Goal: Information Seeking & Learning: Learn about a topic

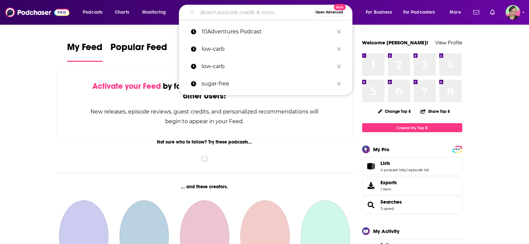
click at [227, 12] on input "Search podcasts, credits, & more..." at bounding box center [254, 12] width 115 height 11
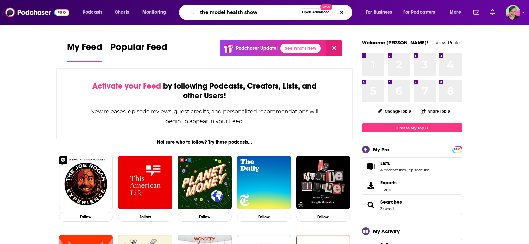
type input "the model health show"
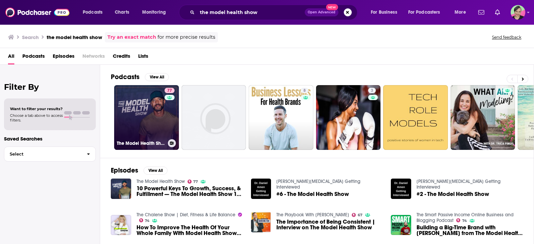
click at [127, 97] on link "77 The Model Health Show" at bounding box center [146, 117] width 65 height 65
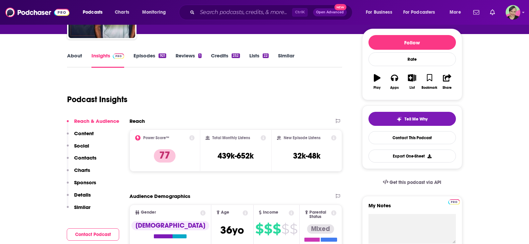
scroll to position [33, 0]
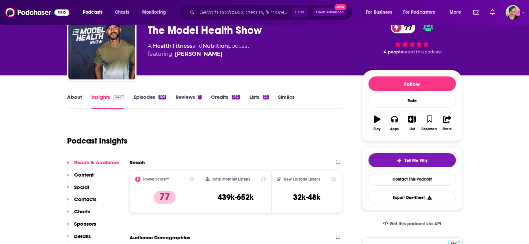
click at [80, 95] on link "About" at bounding box center [74, 101] width 15 height 15
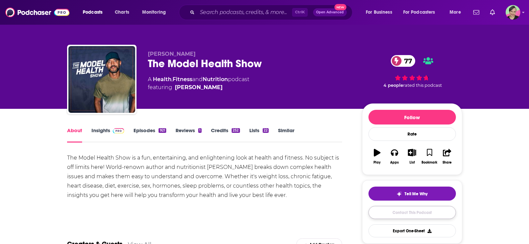
click at [422, 213] on link "Contact This Podcast" at bounding box center [411, 212] width 87 height 13
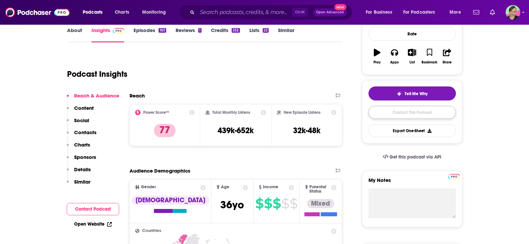
click at [408, 113] on link "Contact This Podcast" at bounding box center [411, 112] width 87 height 13
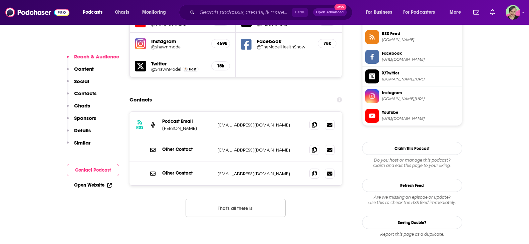
scroll to position [605, 0]
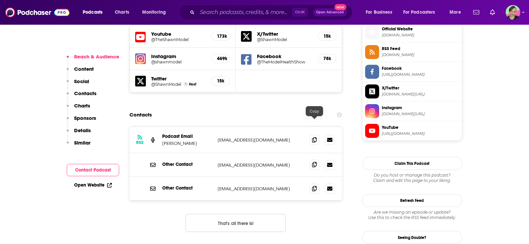
click at [316, 162] on icon at bounding box center [314, 164] width 5 height 5
click at [317, 134] on span at bounding box center [314, 139] width 10 height 10
click at [313, 137] on icon at bounding box center [314, 139] width 5 height 5
drag, startPoint x: 314, startPoint y: 122, endPoint x: 314, endPoint y: 114, distance: 8.0
click at [314, 162] on icon at bounding box center [314, 164] width 5 height 5
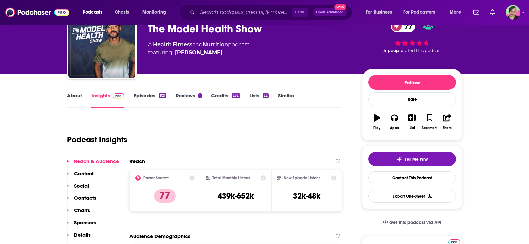
scroll to position [67, 0]
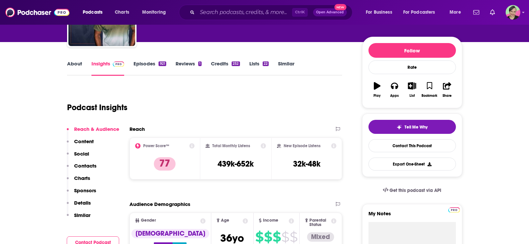
click at [287, 60] on div "About Insights Episodes 921 Reviews 1 Credits 252 Lists 22 Similar" at bounding box center [204, 67] width 275 height 16
click at [285, 62] on link "Similar" at bounding box center [286, 67] width 16 height 15
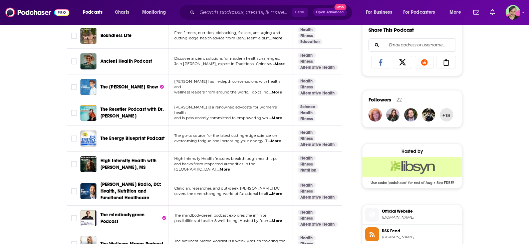
scroll to position [434, 0]
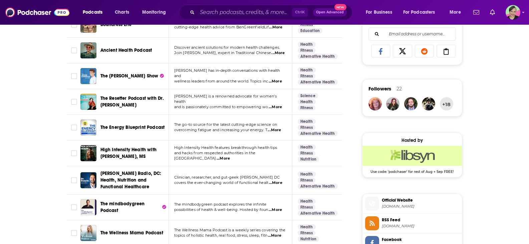
click at [278, 79] on span "...More" at bounding box center [275, 81] width 13 height 5
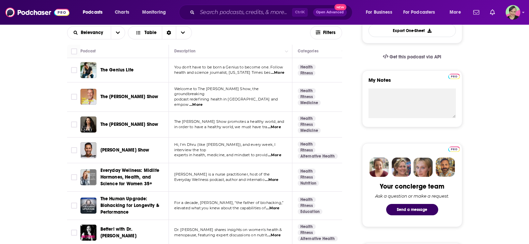
scroll to position [0, 0]
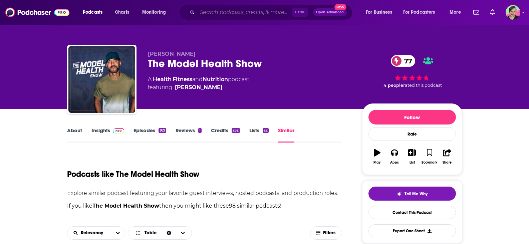
click at [217, 10] on input "Search podcasts, credits, & more..." at bounding box center [244, 12] width 95 height 11
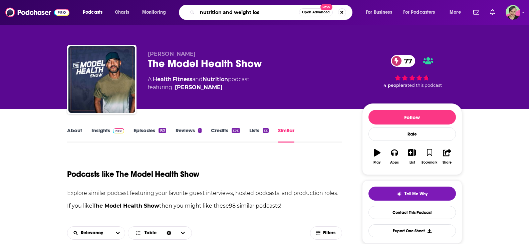
type input "nutrition and weight loss"
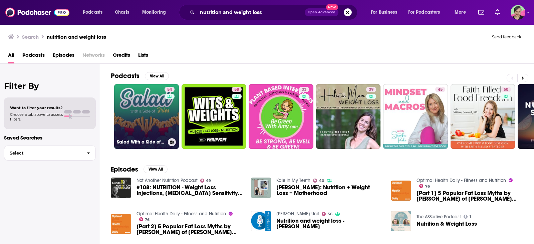
click at [151, 97] on link "54 Salad With a Side of Fries Nutrition, Wellness & Weight Loss" at bounding box center [146, 116] width 65 height 65
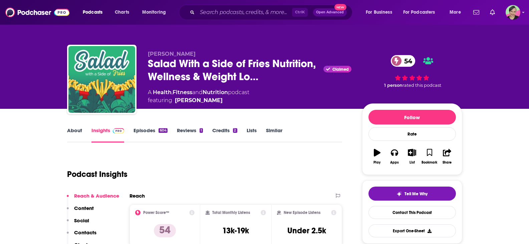
click at [74, 132] on link "About" at bounding box center [74, 134] width 15 height 15
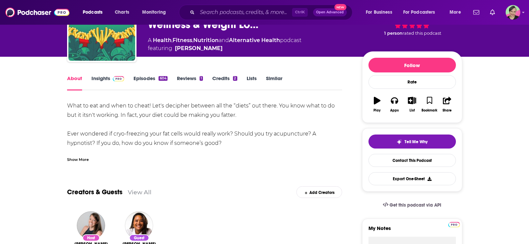
scroll to position [67, 0]
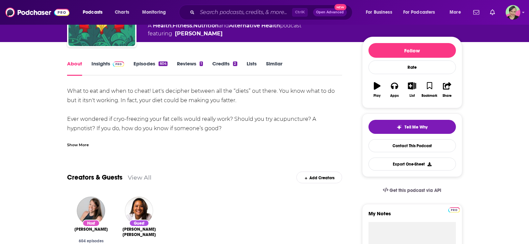
click at [81, 141] on div "Show More" at bounding box center [204, 141] width 275 height 11
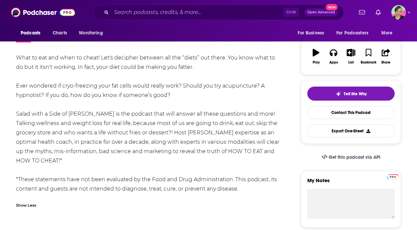
scroll to position [0, 0]
